Goal: Information Seeking & Learning: Learn about a topic

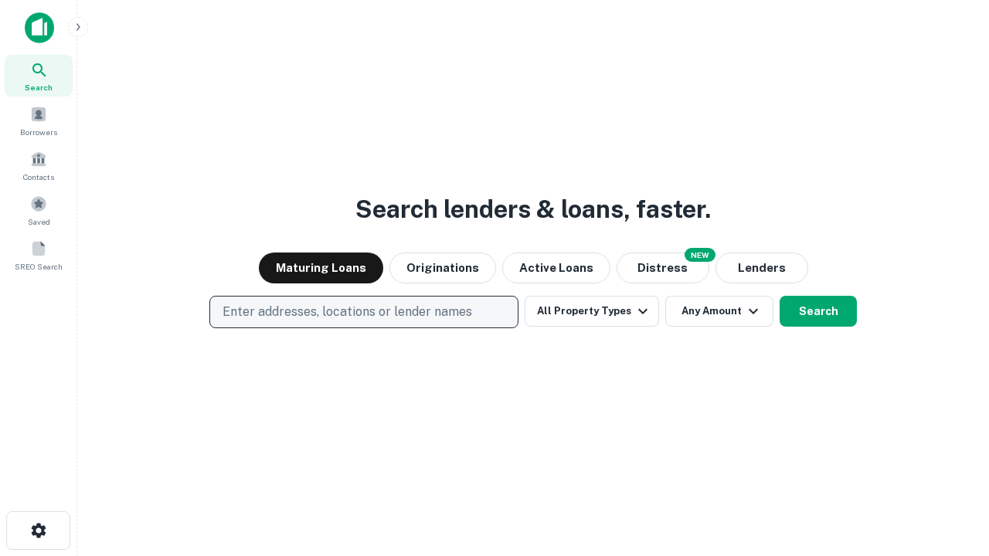
click at [363, 312] on p "Enter addresses, locations or lender names" at bounding box center [348, 312] width 250 height 19
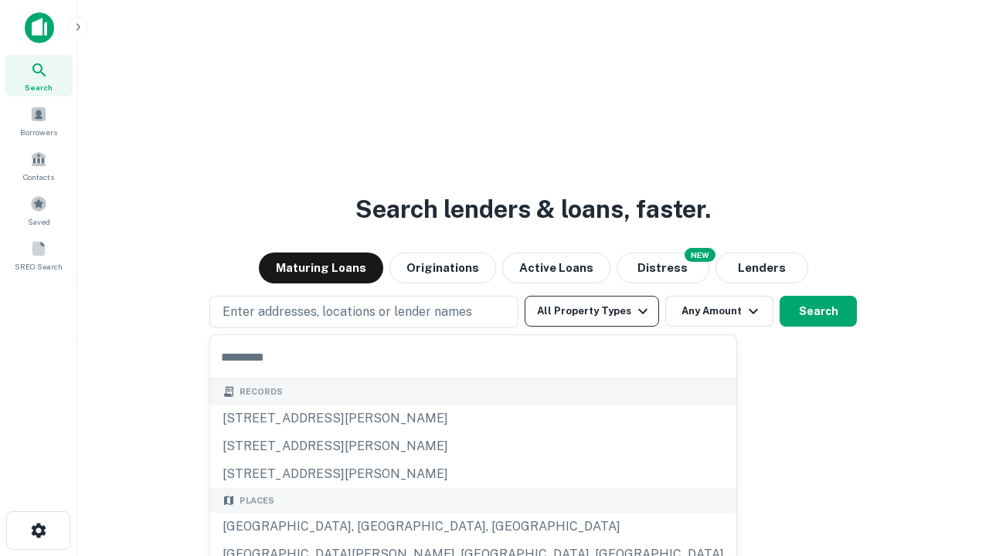
click at [592, 311] on button "All Property Types" at bounding box center [592, 311] width 134 height 31
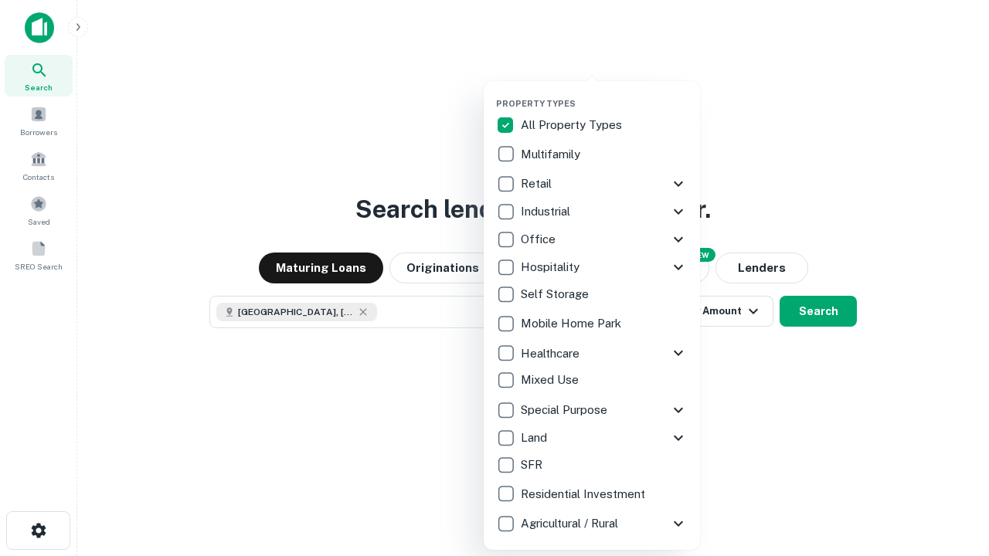
click at [604, 94] on button "button" at bounding box center [604, 94] width 216 height 1
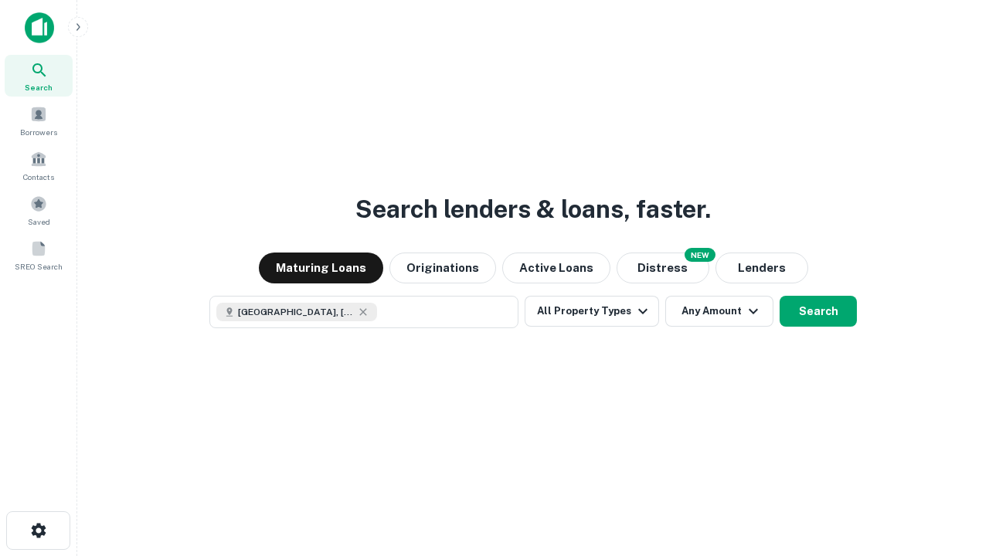
scroll to position [25, 0]
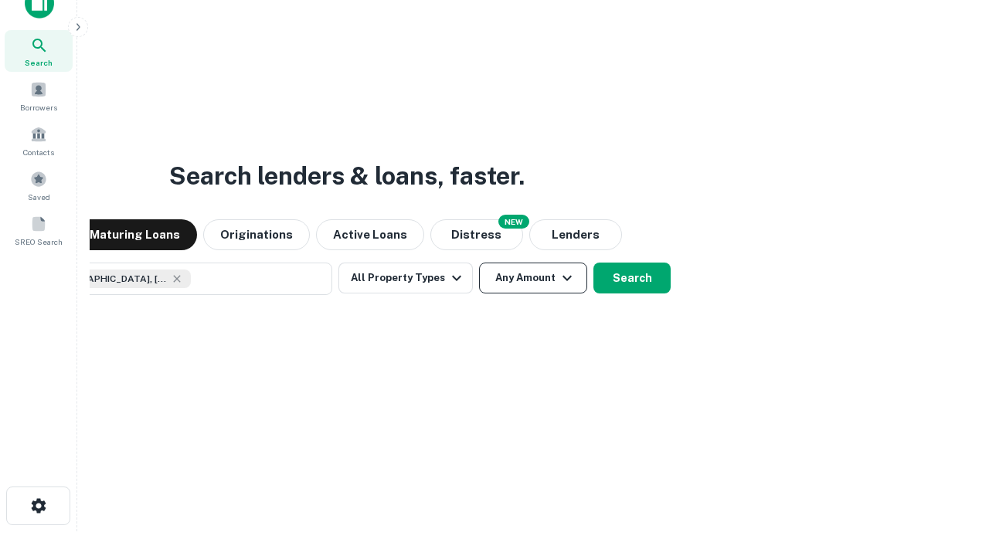
click at [479, 263] on button "Any Amount" at bounding box center [533, 278] width 108 height 31
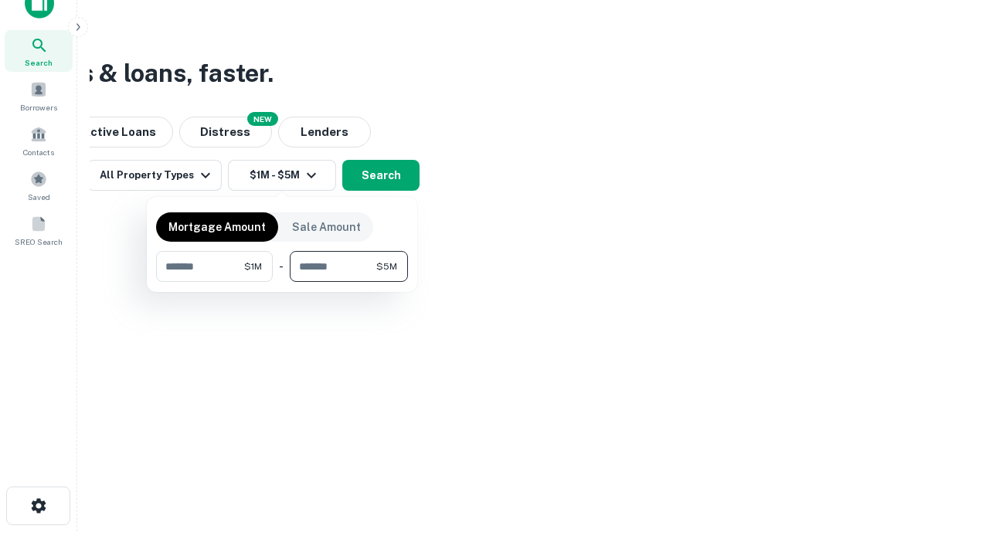
type input "*******"
click at [282, 282] on button "button" at bounding box center [282, 282] width 252 height 1
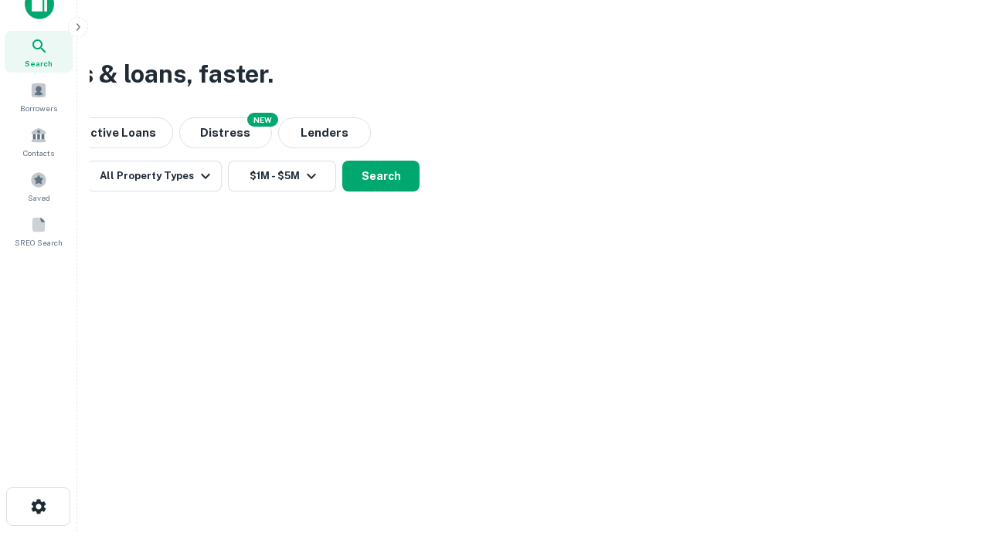
scroll to position [9, 285]
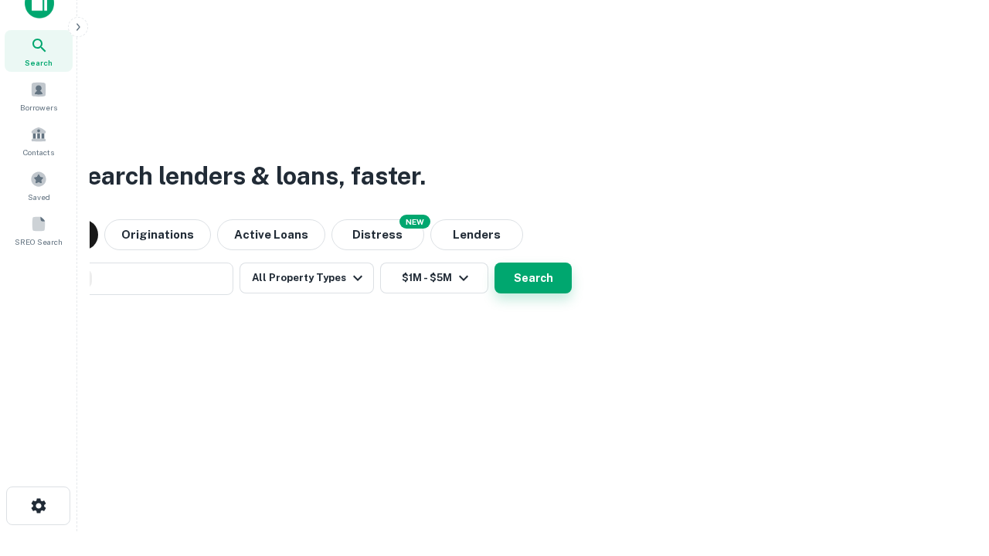
click at [495, 263] on button "Search" at bounding box center [533, 278] width 77 height 31
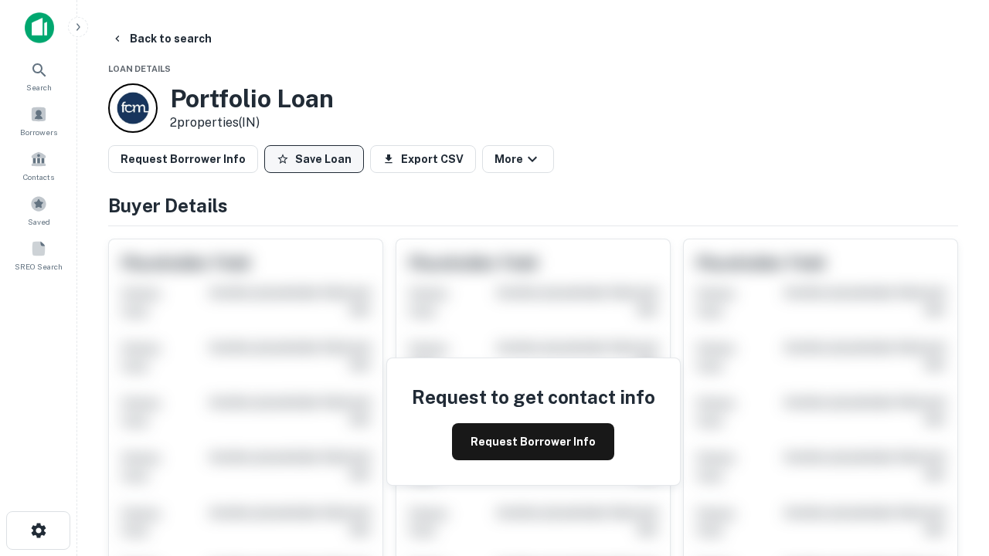
click at [314, 159] on button "Save Loan" at bounding box center [314, 159] width 100 height 28
click at [318, 159] on button "Save Loan" at bounding box center [314, 159] width 100 height 28
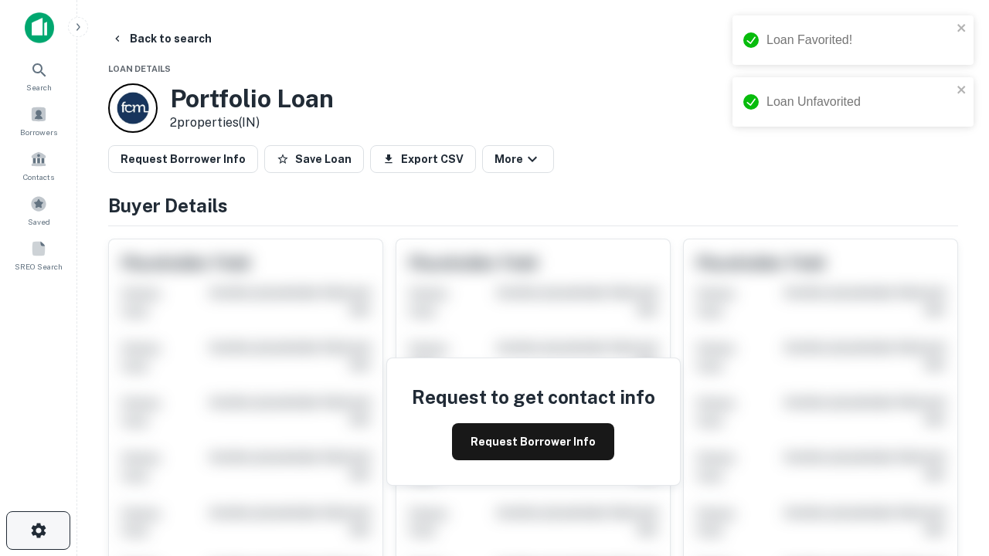
click at [38, 531] on icon "button" at bounding box center [38, 531] width 19 height 19
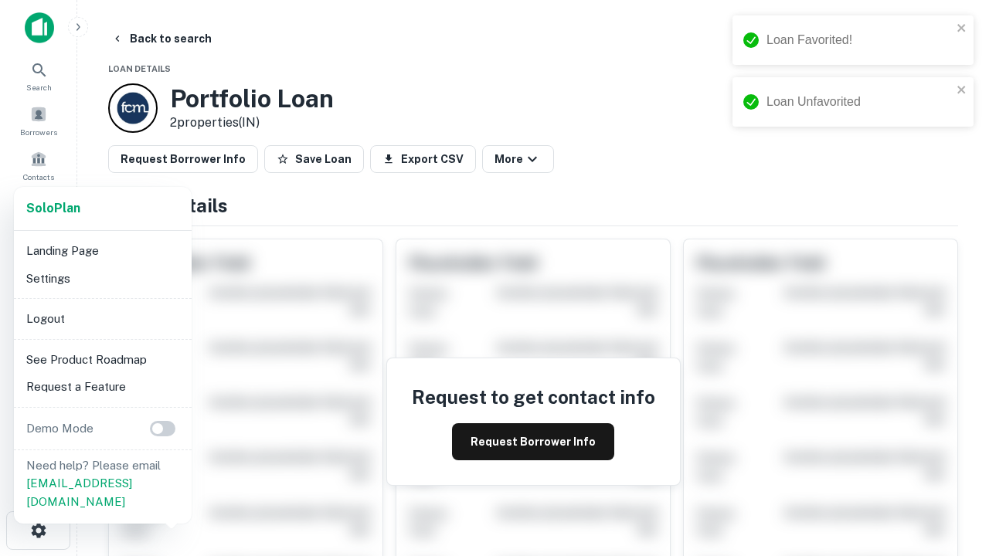
click at [102, 318] on li "Logout" at bounding box center [102, 319] width 165 height 28
